Goal: Task Accomplishment & Management: Manage account settings

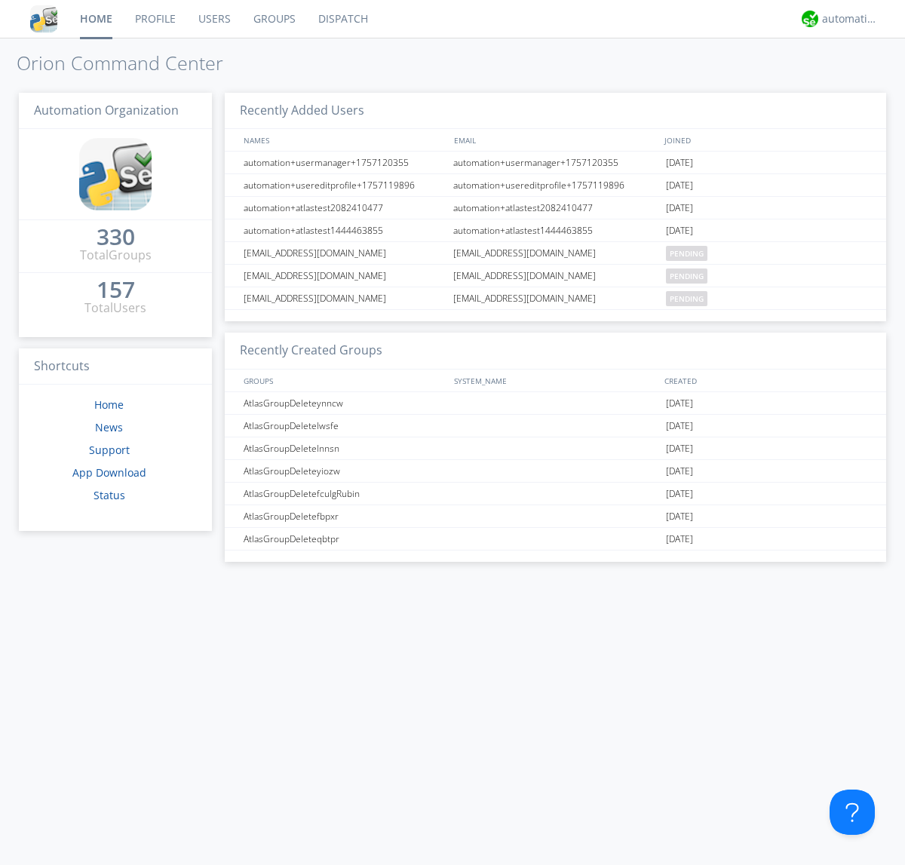
click at [273, 19] on link "Groups" at bounding box center [274, 19] width 65 height 38
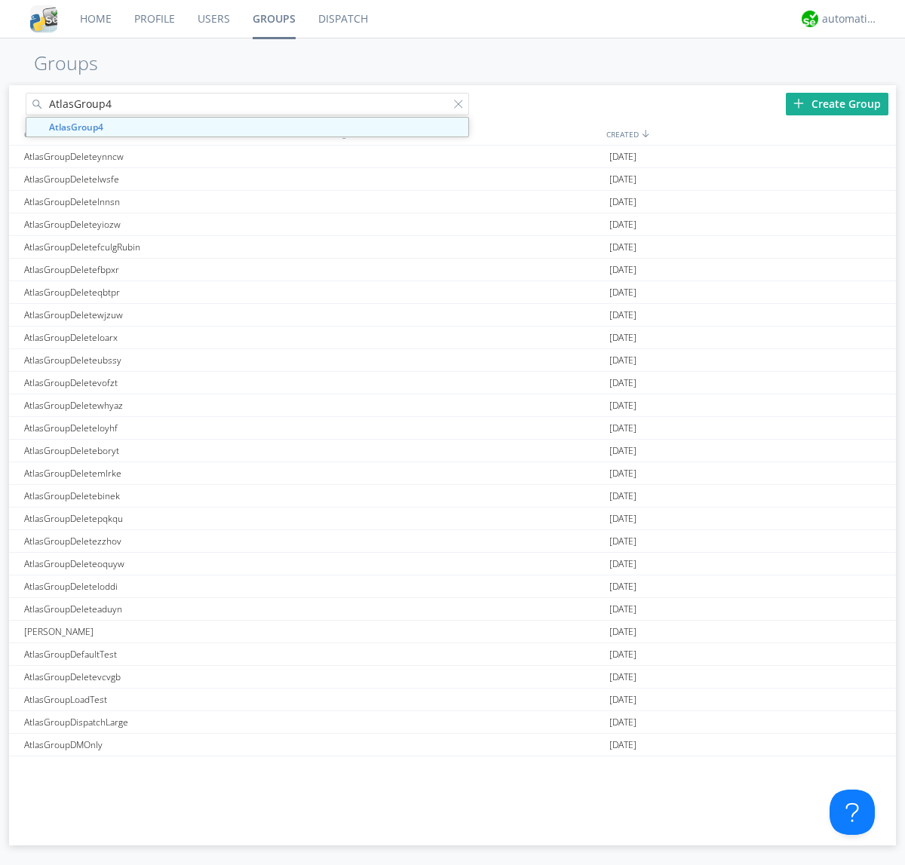
type input "AtlasGroup4"
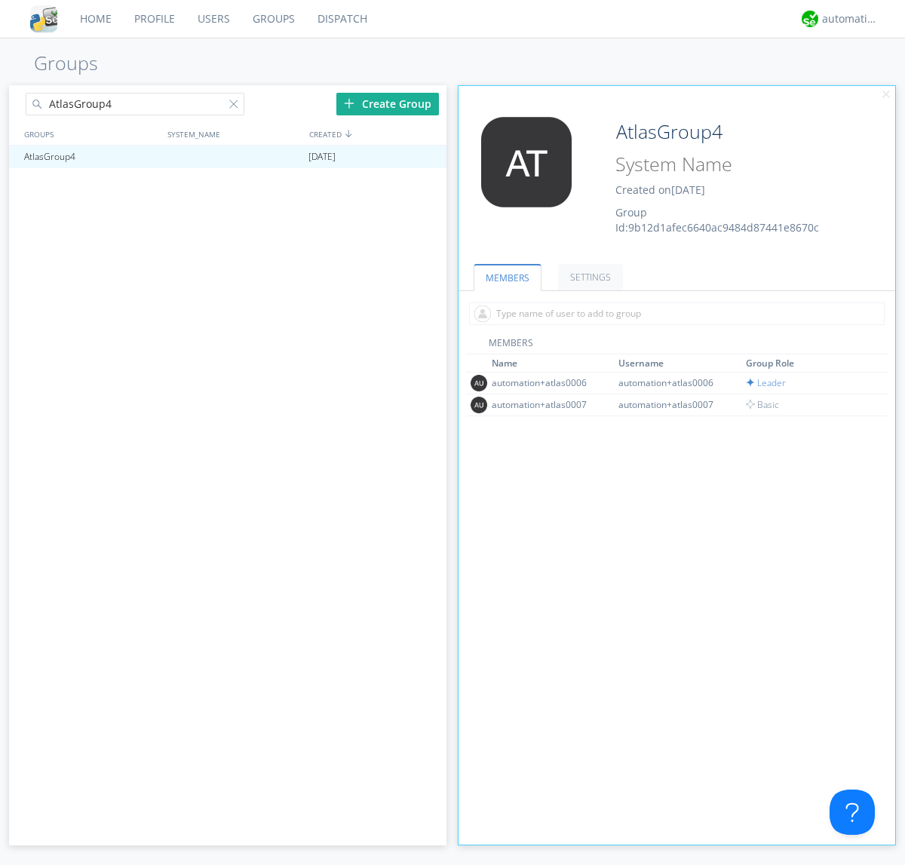
click at [588, 277] on link "SETTINGS" at bounding box center [590, 277] width 65 height 26
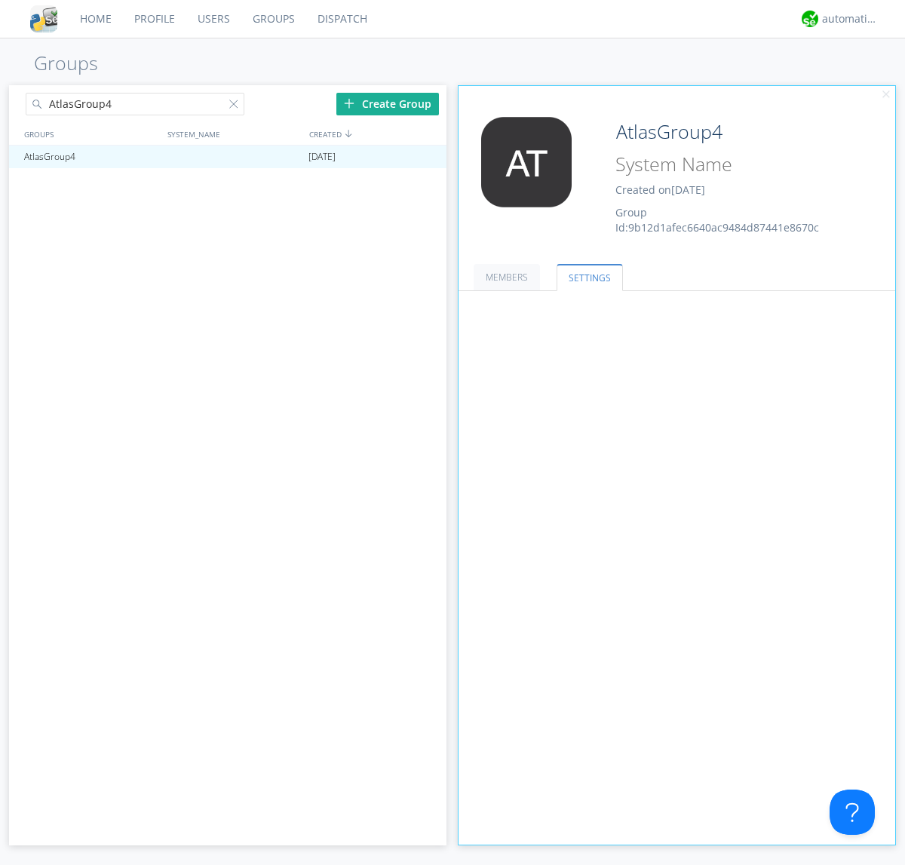
click at [0, 0] on span at bounding box center [0, 0] width 0 height 0
click at [0, 0] on input "radio" at bounding box center [0, 0] width 0 height 0
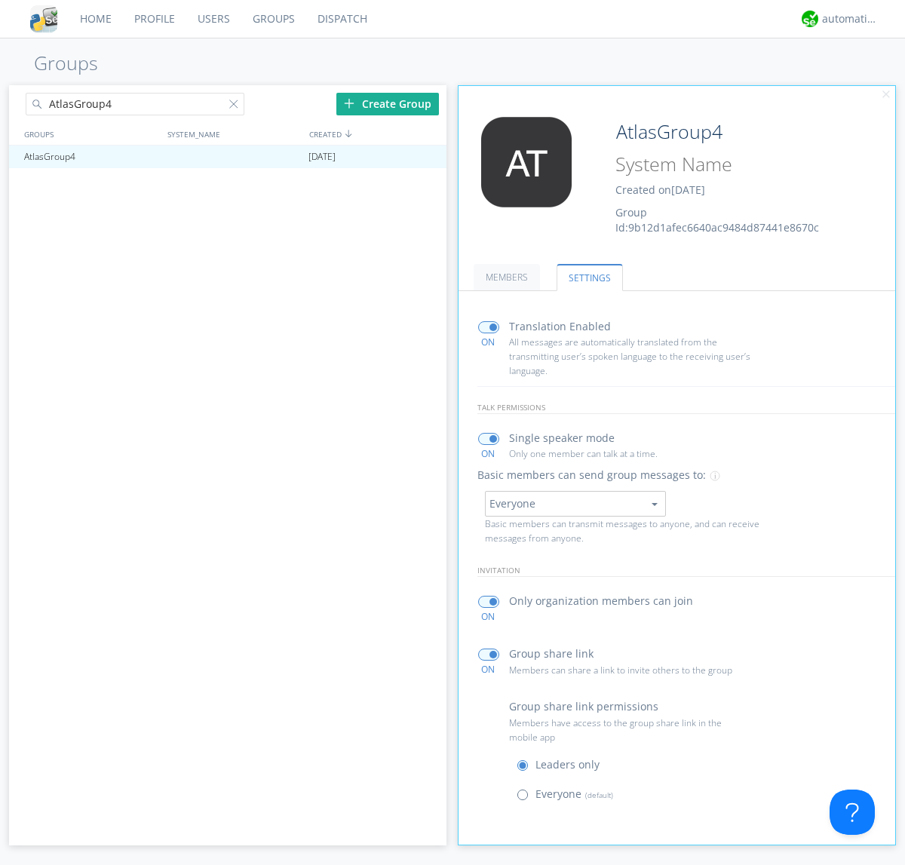
click at [526, 798] on span at bounding box center [526, 798] width 19 height 19
click at [0, 0] on input "radio" at bounding box center [0, 0] width 0 height 0
click at [846, 19] on div "automation+atlas" at bounding box center [850, 18] width 57 height 15
